Goal: Transaction & Acquisition: Obtain resource

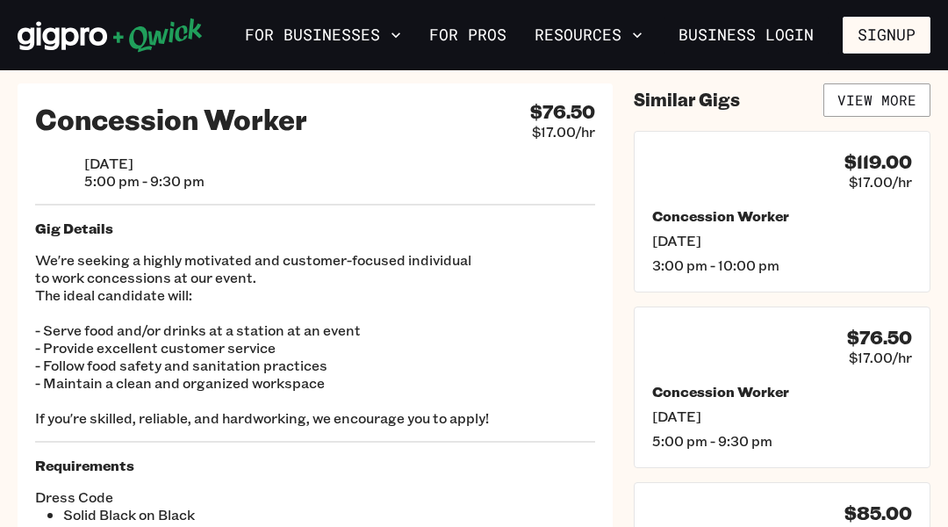
scroll to position [35, 0]
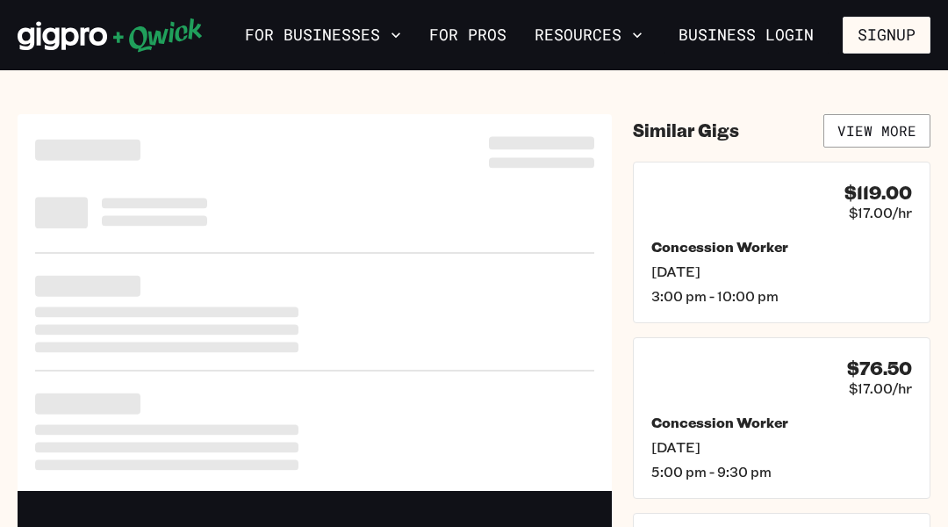
scroll to position [35, 0]
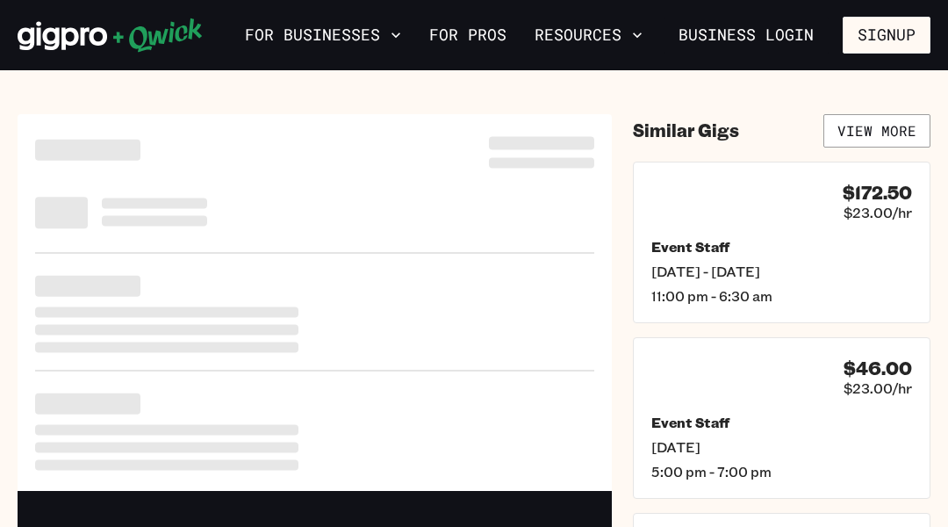
click at [88, 88] on section "Download the app to apply! Download_on_the_App_Store_Badge_US-UK_RGB_blk_4SVG_0…" at bounding box center [474, 482] width 948 height 824
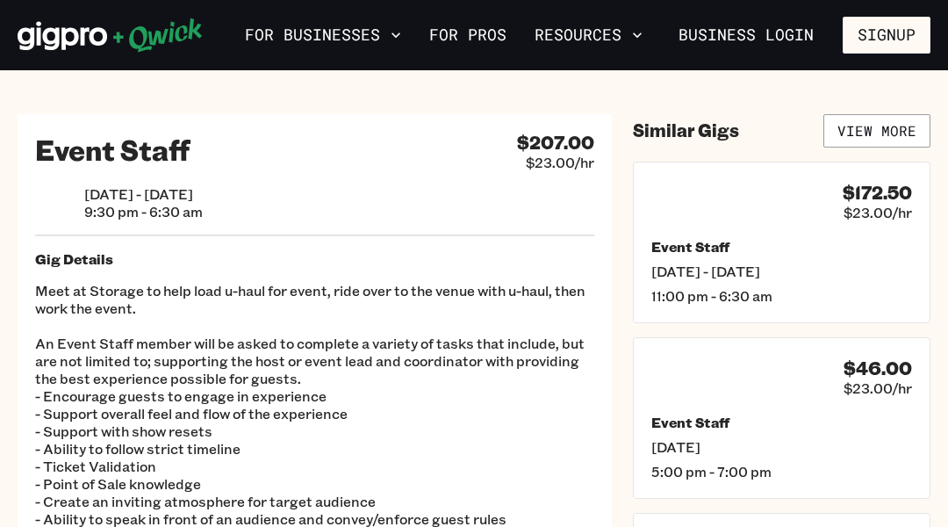
scroll to position [35, 0]
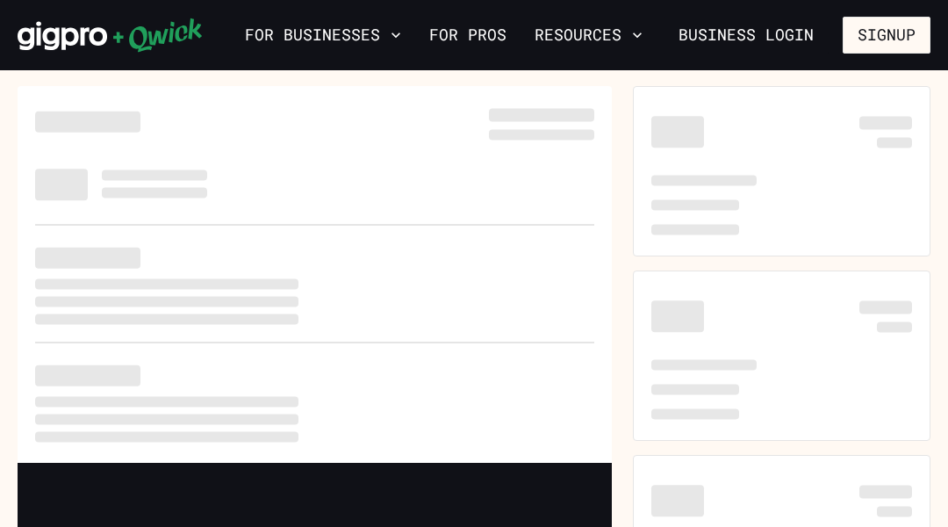
scroll to position [35, 0]
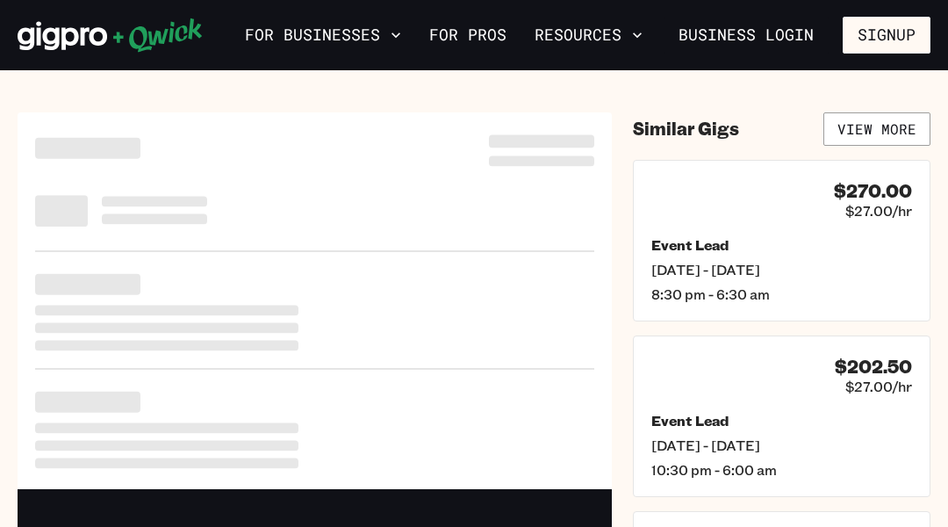
scroll to position [35, 0]
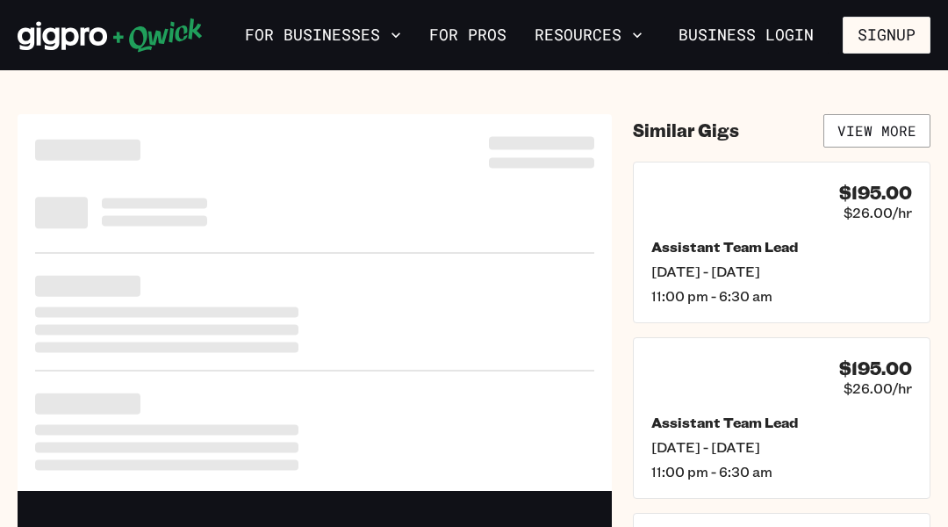
scroll to position [35, 0]
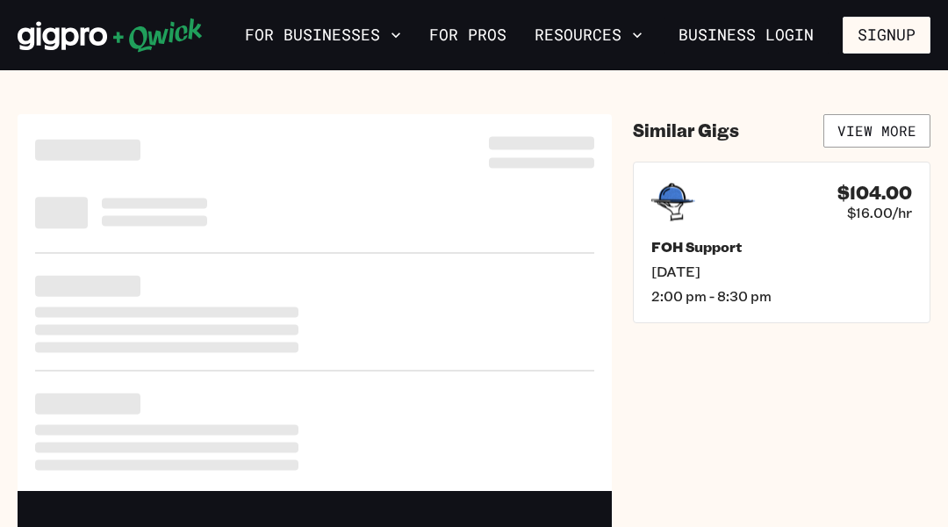
scroll to position [35, 0]
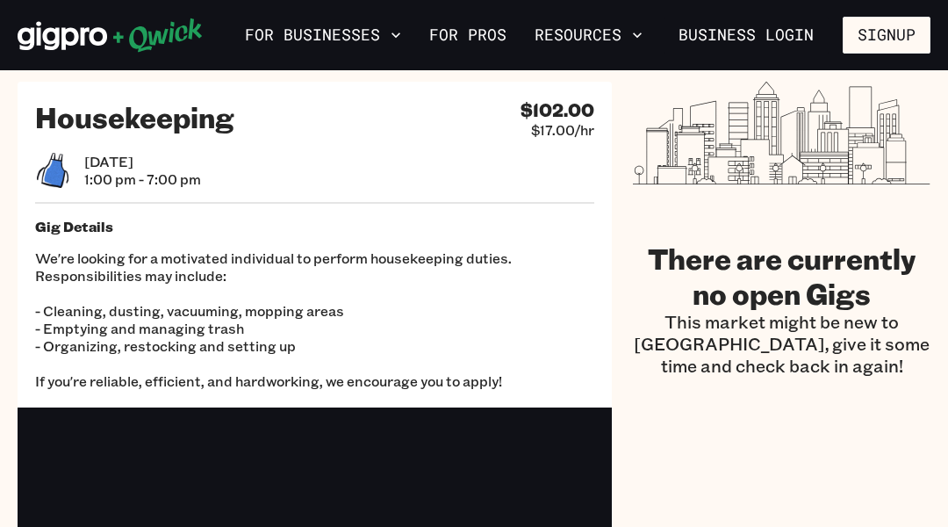
scroll to position [35, 0]
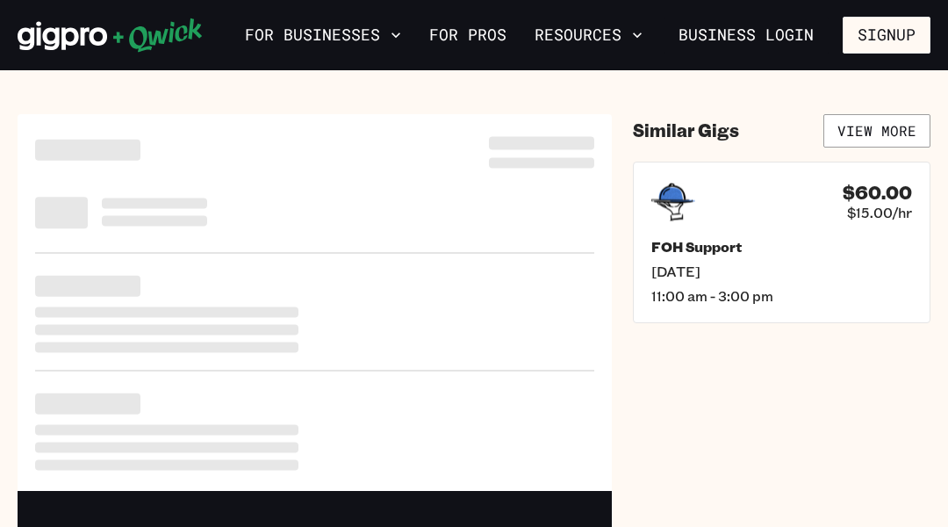
scroll to position [35, 0]
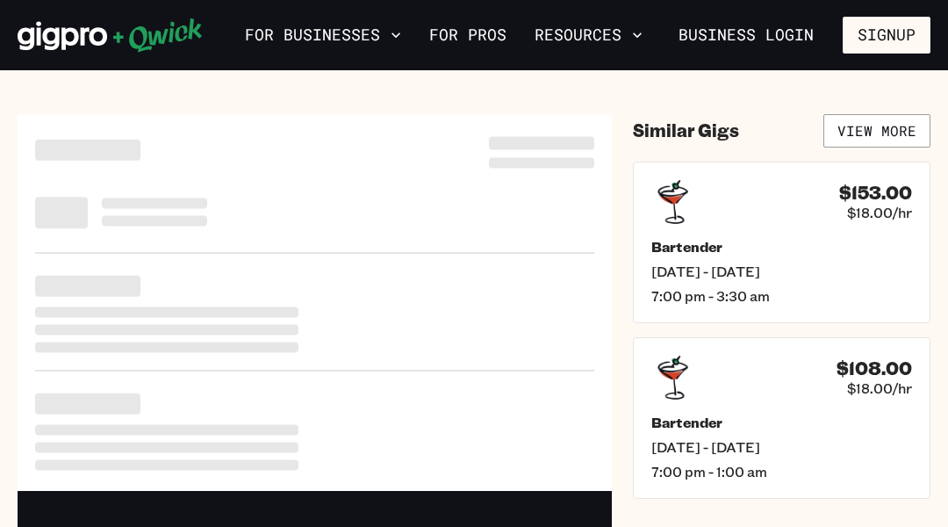
scroll to position [35, 0]
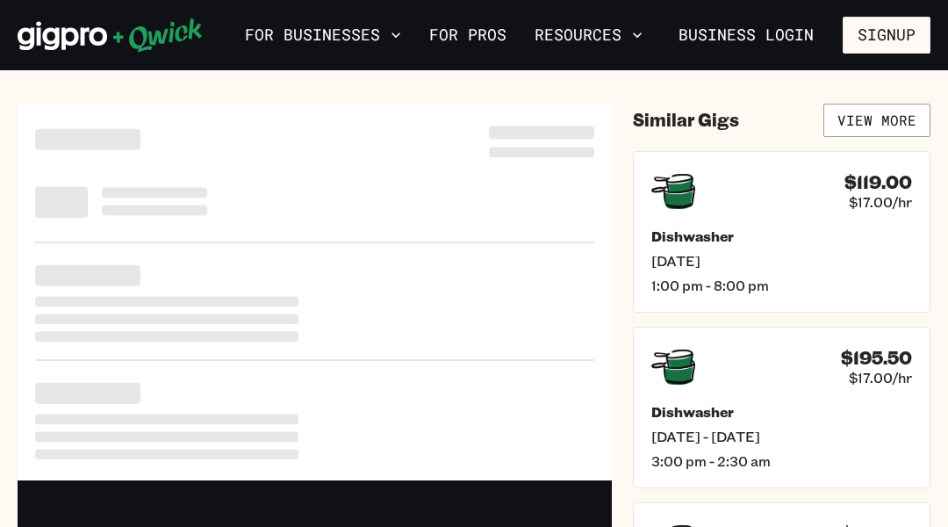
scroll to position [35, 0]
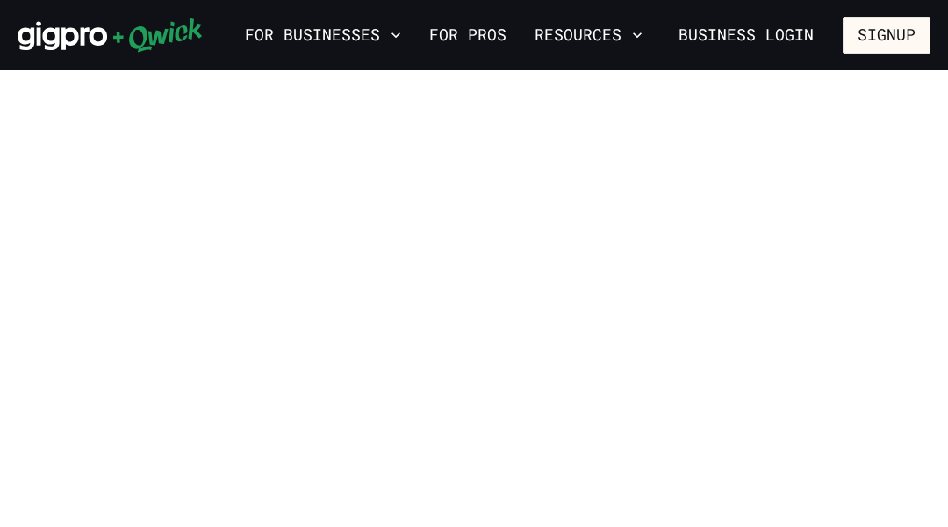
click at [88, 88] on section "Wilmington Qwick is the leading hospitality staffing solution in the Wilmington…" at bounding box center [474, 354] width 948 height 569
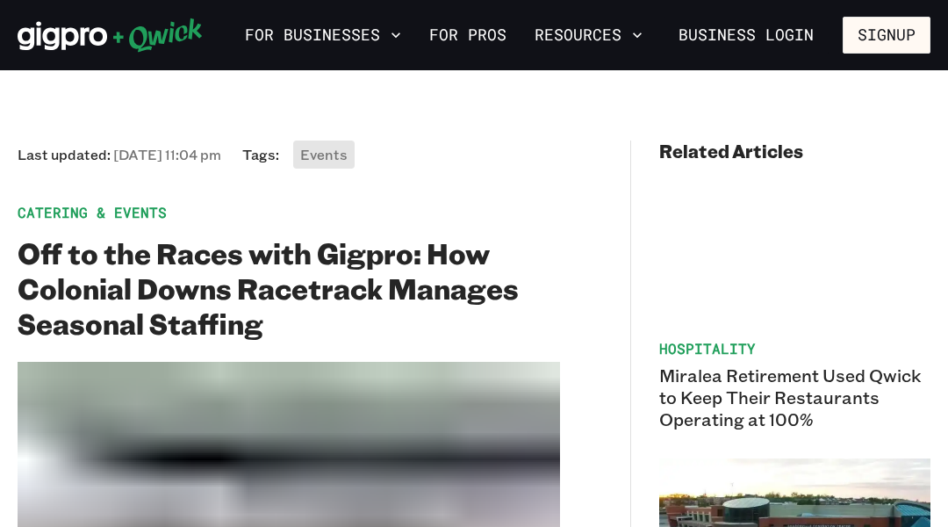
scroll to position [35, 0]
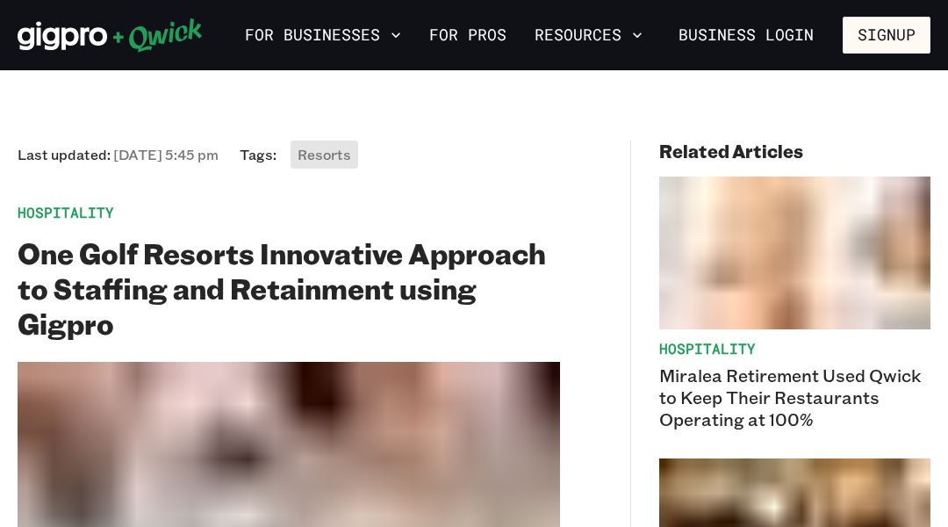
scroll to position [35, 0]
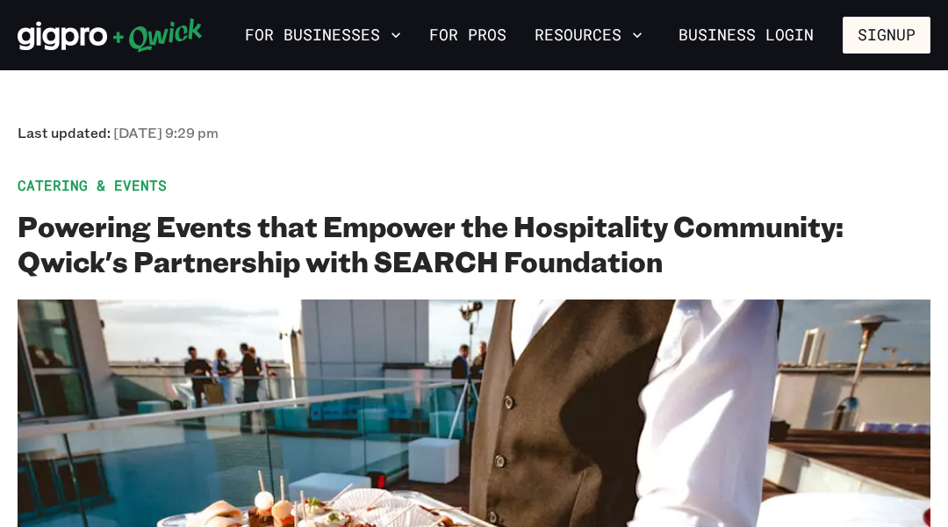
scroll to position [35, 0]
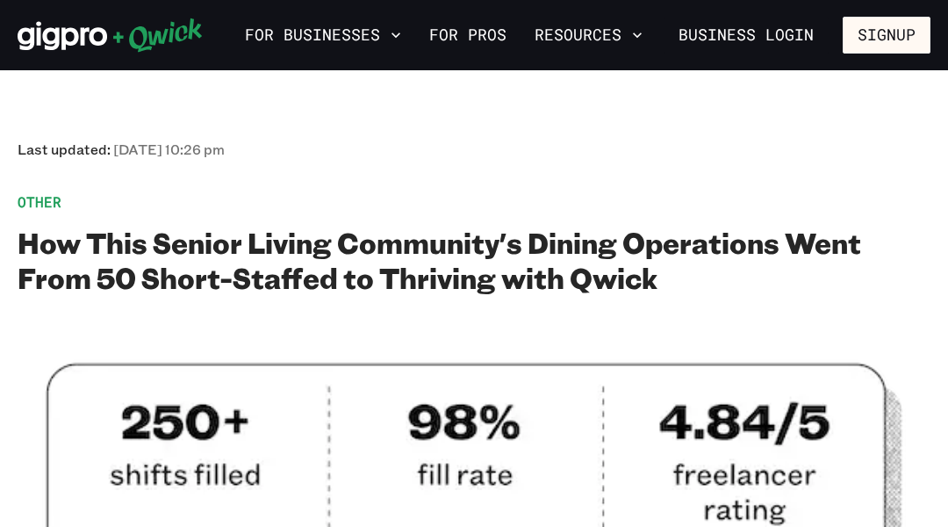
scroll to position [35, 0]
